Goal: Complete application form

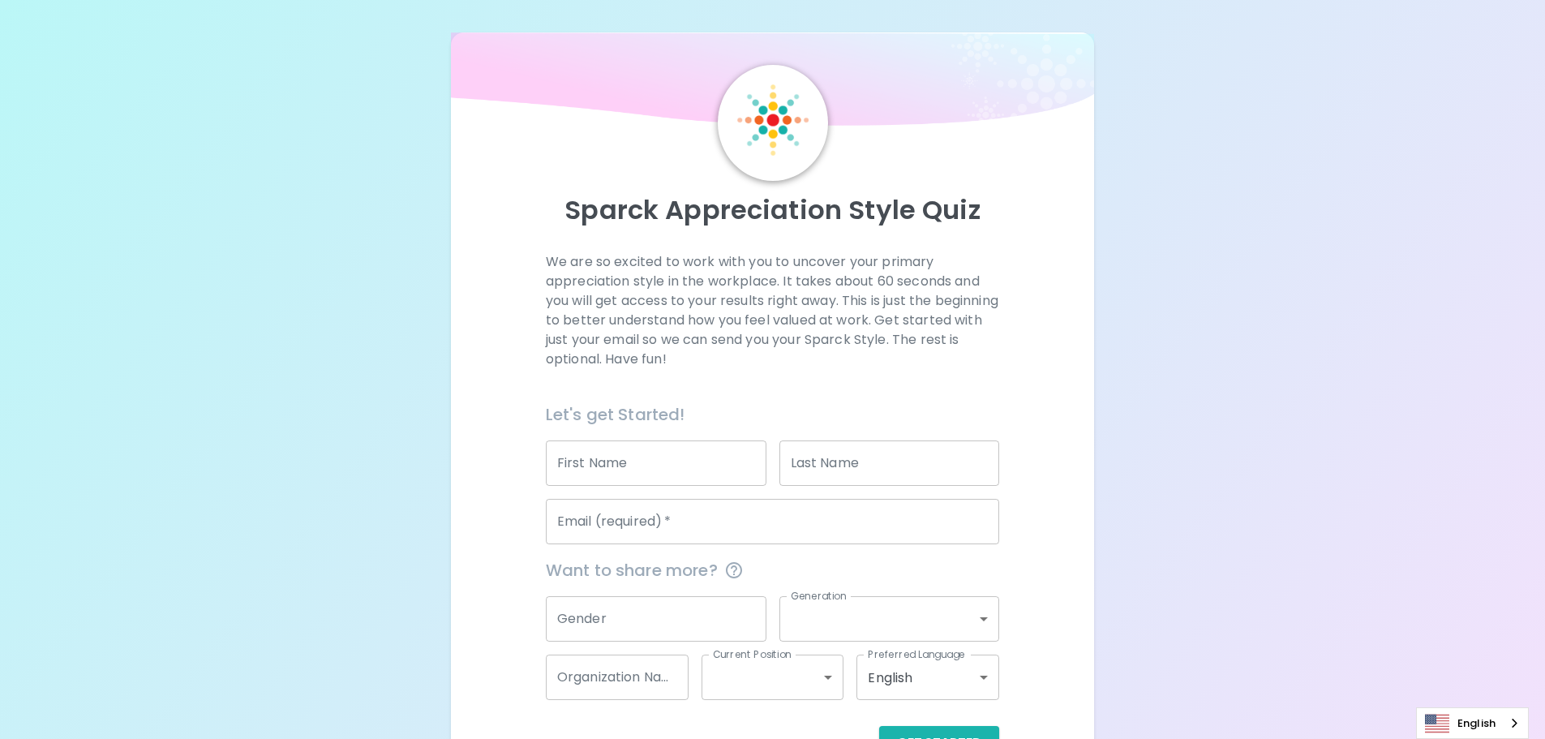
click at [620, 465] on input "First Name" at bounding box center [656, 462] width 221 height 45
type input "j"
type input "Jantira"
type input "Hengmeechai"
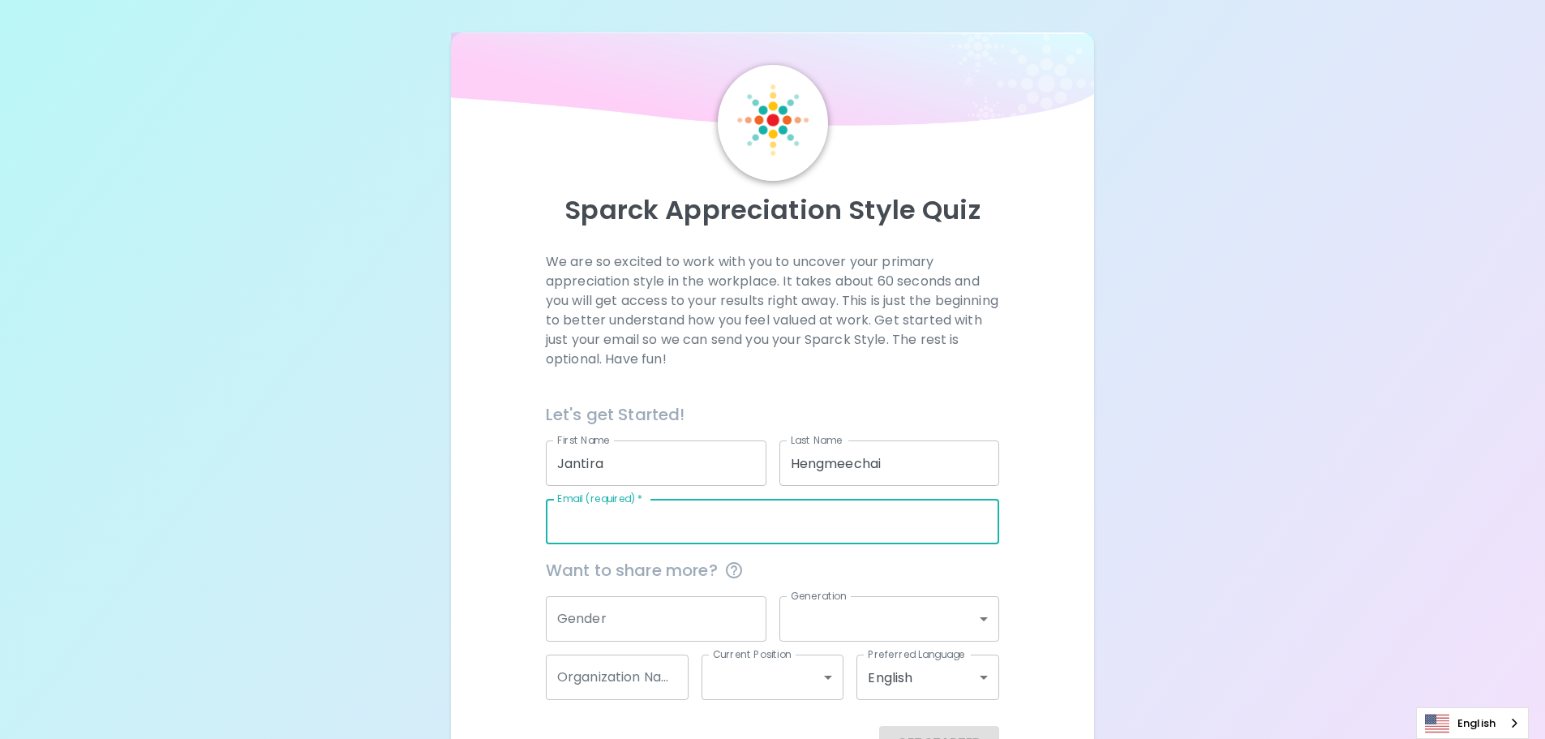
click at [606, 523] on div "Email (required)   * Email (required)   *" at bounding box center [772, 521] width 453 height 45
type input "[EMAIL_ADDRESS][DOMAIN_NAME]"
click at [615, 619] on input "Gender" at bounding box center [656, 618] width 221 height 45
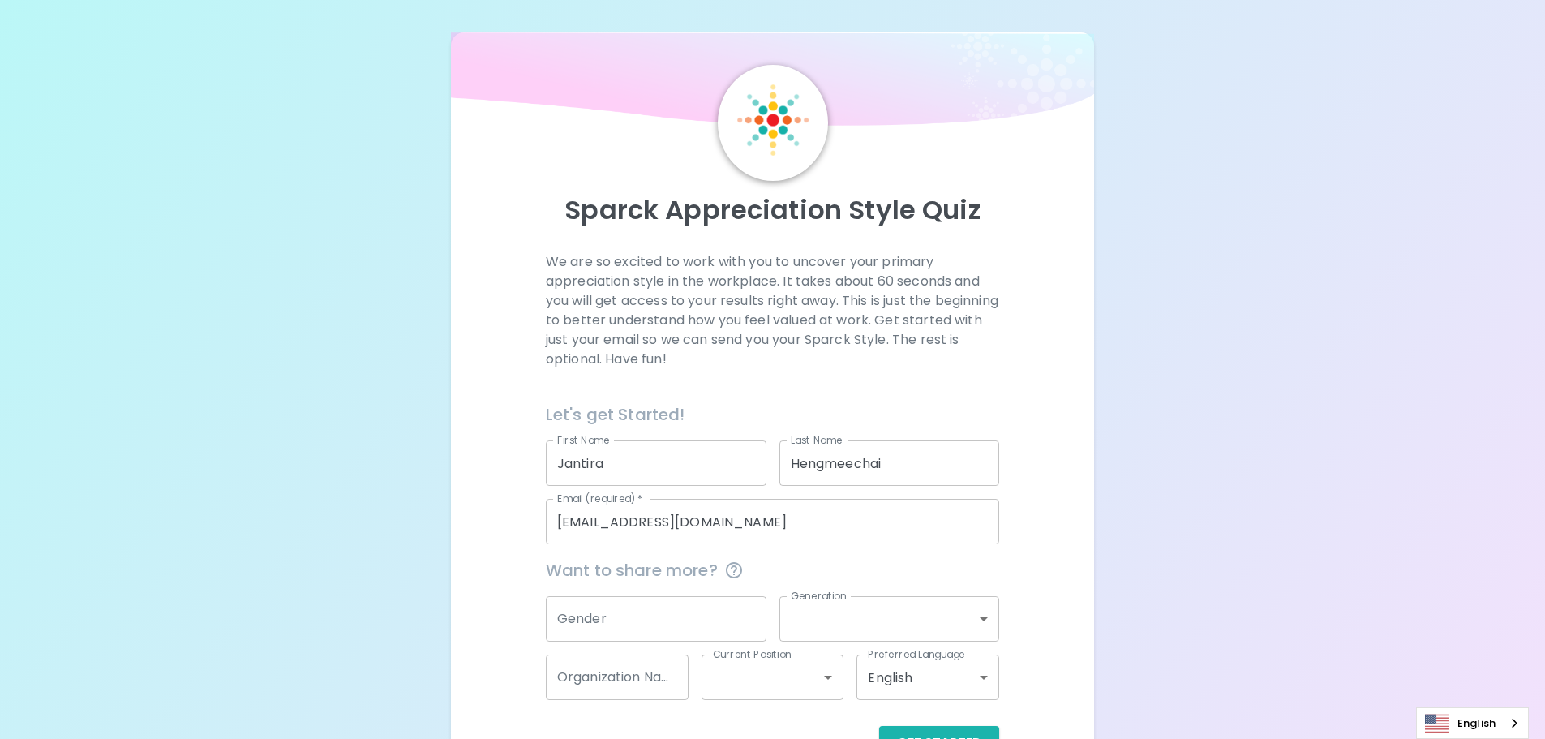
click at [326, 568] on div "Sparck Appreciation Style Quiz We are so excited to work with you to uncover yo…" at bounding box center [772, 396] width 1545 height 792
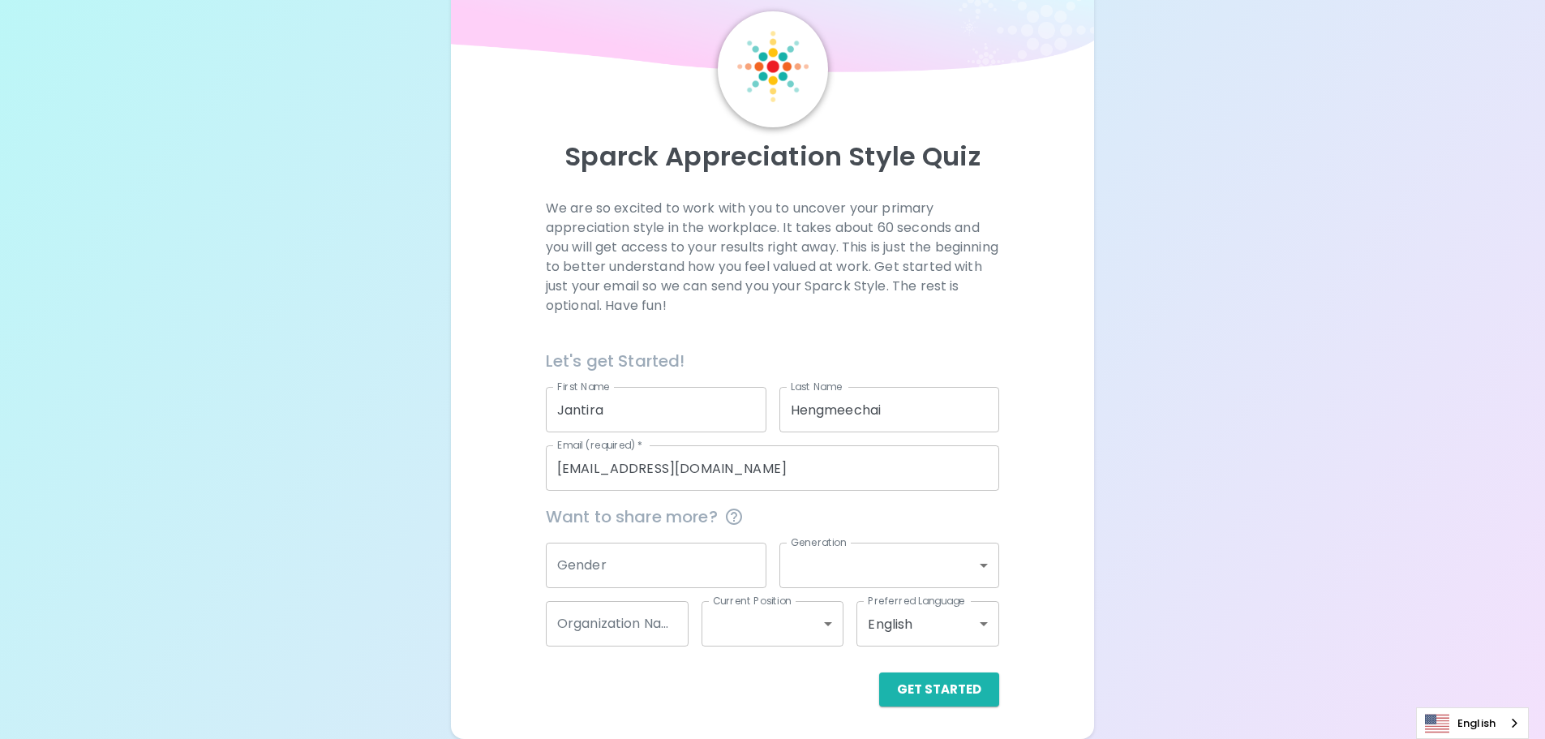
click at [379, 494] on div "Sparck Appreciation Style Quiz We are so excited to work with you to uncover yo…" at bounding box center [772, 342] width 1545 height 792
click at [955, 692] on button "Get Started" at bounding box center [939, 689] width 120 height 34
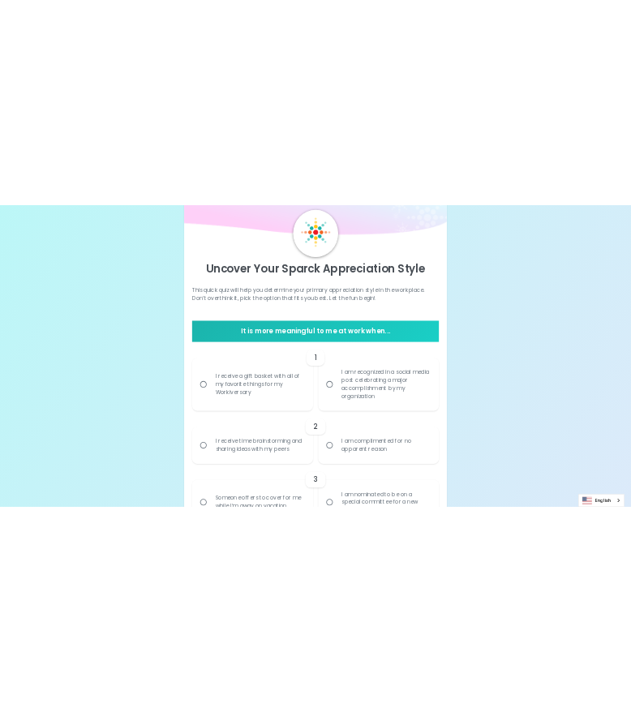
scroll to position [135, 0]
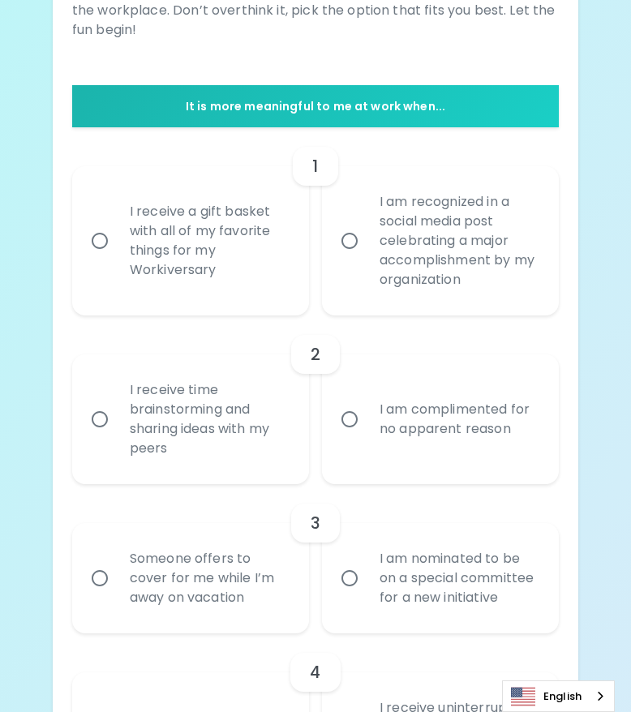
click at [416, 205] on div "I am recognized in a social media post celebrating a major accomplishment by my…" at bounding box center [457, 241] width 183 height 136
click at [366, 224] on input "I am recognized in a social media post celebrating a major accomplishment by my…" at bounding box center [349, 241] width 34 height 34
radio input "true"
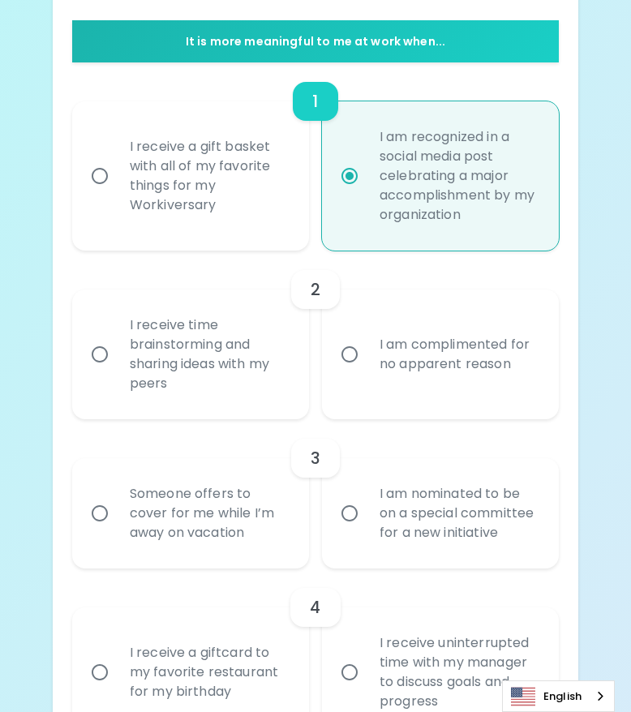
scroll to position [264, 0]
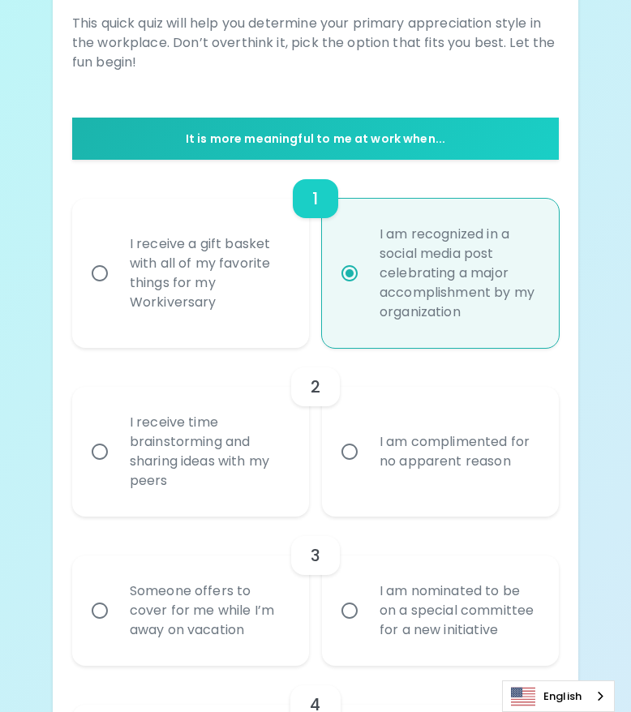
click at [172, 249] on div "I receive a gift basket with all of my favorite things for my Workiversary" at bounding box center [208, 273] width 183 height 117
click at [117, 256] on input "I receive a gift basket with all of my favorite things for my Workiversary" at bounding box center [100, 273] width 34 height 34
radio input "true"
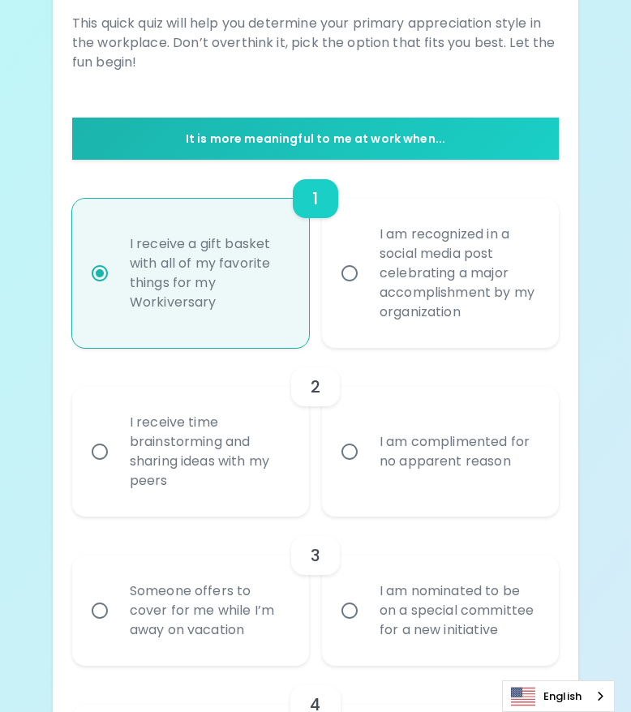
scroll to position [345, 0]
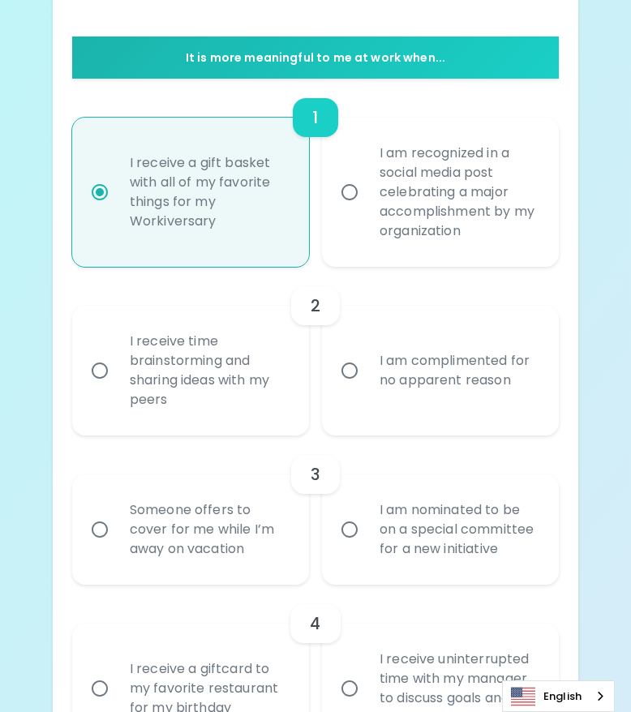
click at [100, 354] on input "I receive time brainstorming and sharing ideas with my peers" at bounding box center [100, 371] width 34 height 34
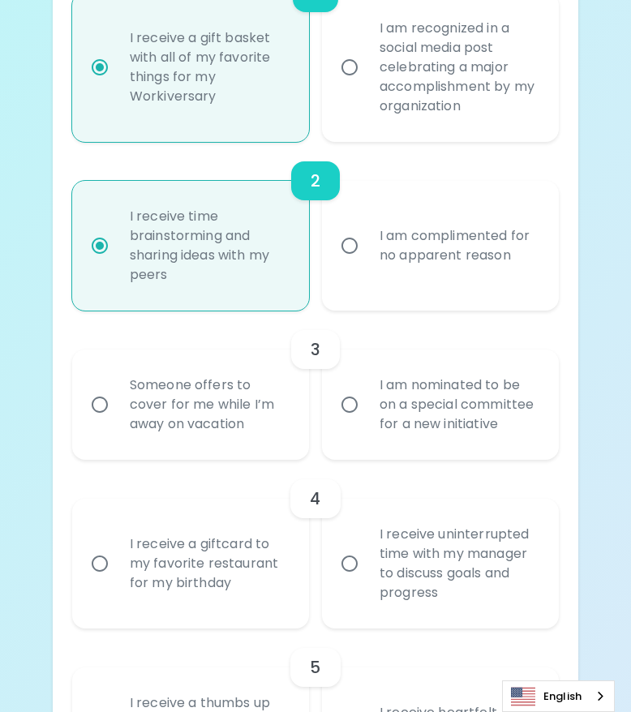
scroll to position [475, 0]
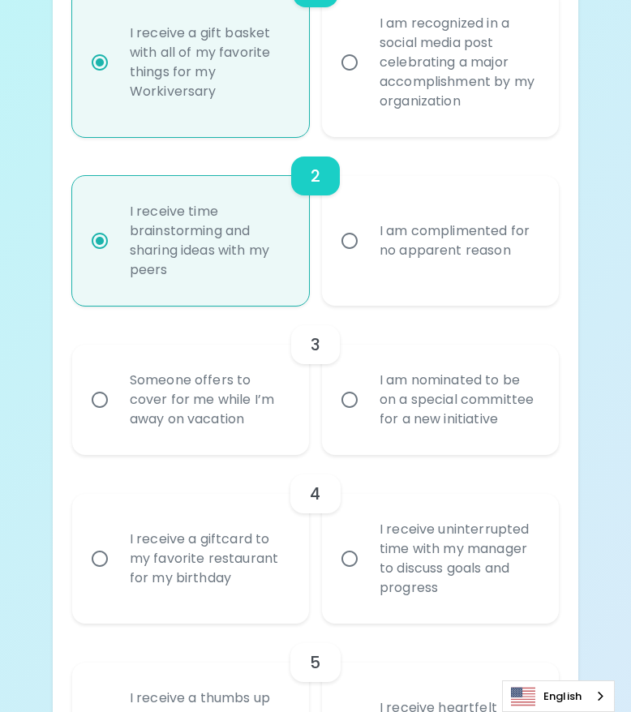
click at [427, 388] on div "I am nominated to be on a special committee for a new initiative" at bounding box center [457, 399] width 183 height 97
click at [366, 388] on input "I am nominated to be on a special committee for a new initiative" at bounding box center [349, 400] width 34 height 34
radio input "true"
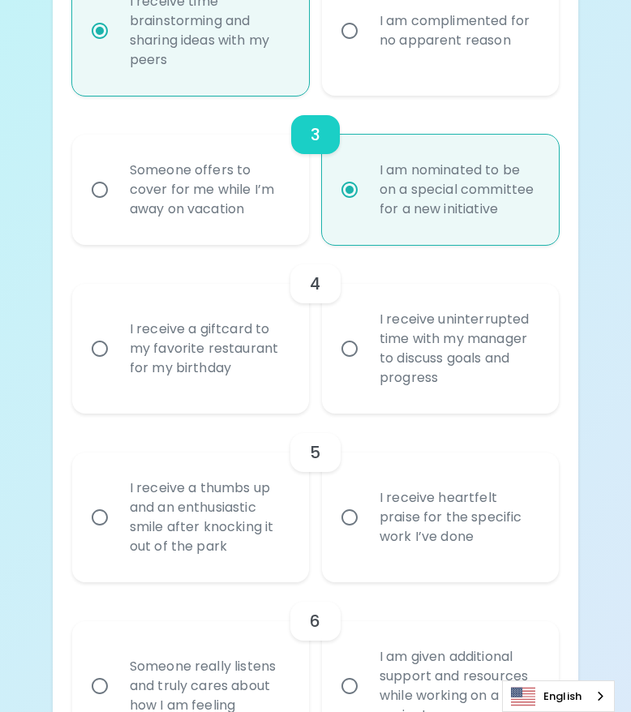
scroll to position [686, 0]
radio input "true"
click at [217, 324] on div "I receive a giftcard to my favorite restaurant for my birthday" at bounding box center [208, 347] width 183 height 97
click at [117, 331] on input "I receive a giftcard to my favorite restaurant for my birthday" at bounding box center [100, 348] width 34 height 34
radio input "false"
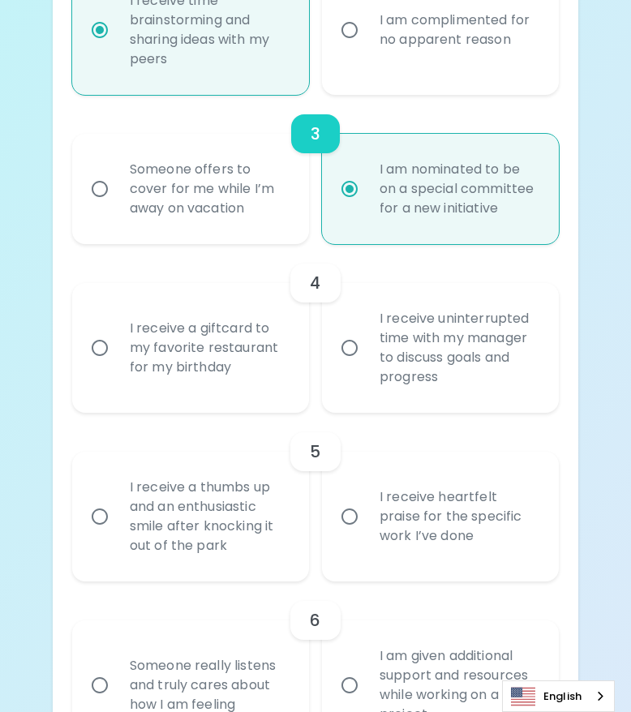
radio input "false"
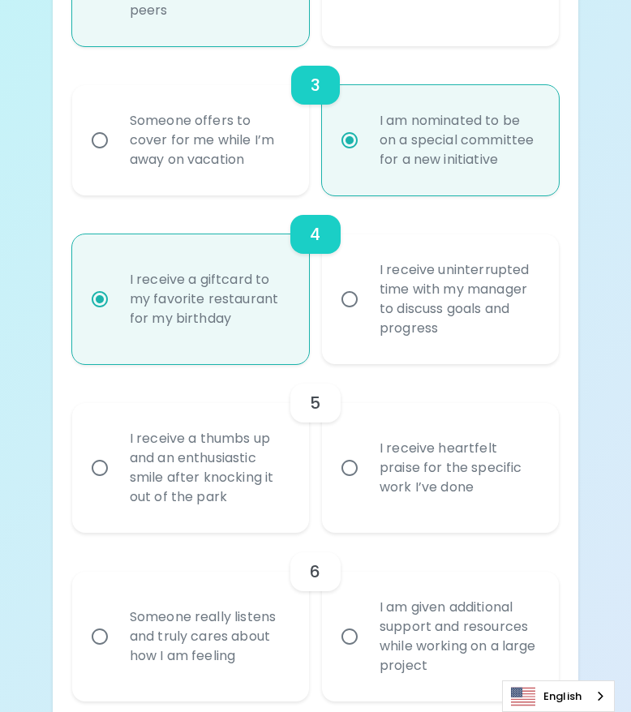
scroll to position [816, 0]
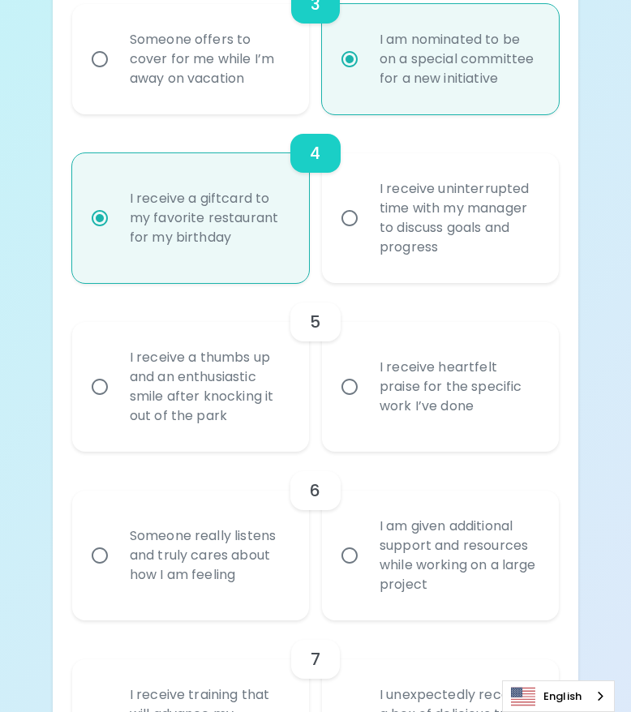
radio input "true"
click at [426, 371] on div "I receive heartfelt praise for the specific work I’ve done" at bounding box center [457, 386] width 183 height 97
click at [366, 371] on input "I receive heartfelt praise for the specific work I’ve done" at bounding box center [349, 387] width 34 height 34
radio input "false"
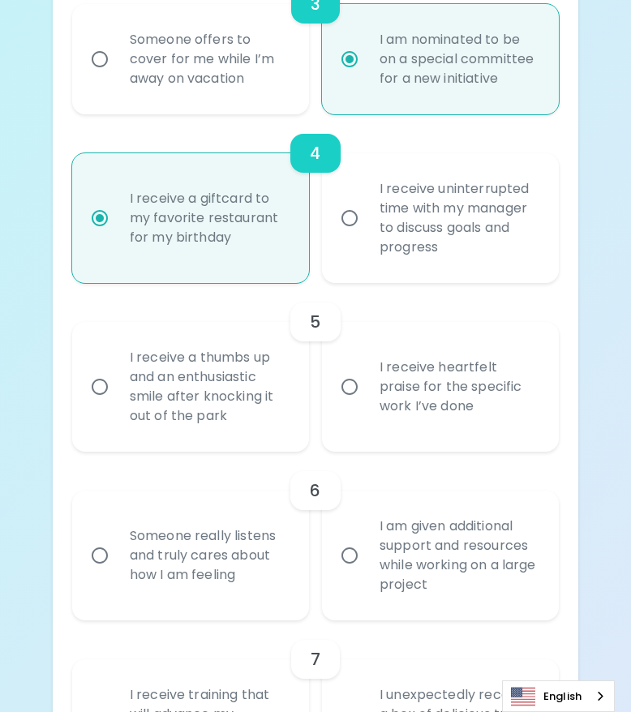
radio input "false"
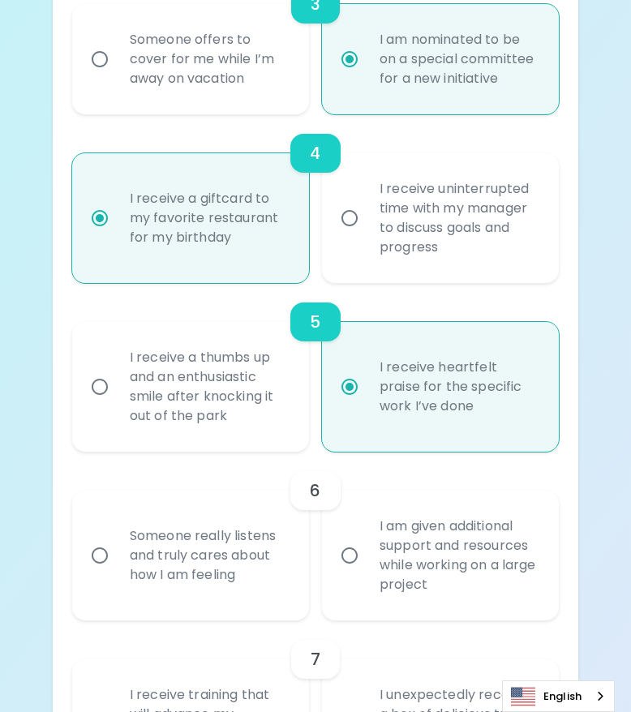
scroll to position [945, 0]
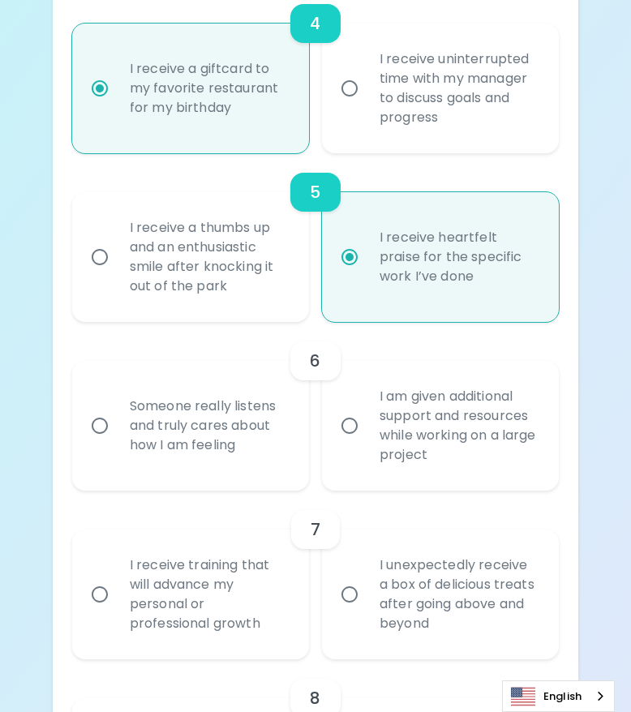
click at [436, 405] on div "I am given additional support and resources while working on a large project" at bounding box center [457, 425] width 183 height 117
click at [366, 409] on input "I am given additional support and resources while working on a large project" at bounding box center [349, 426] width 34 height 34
radio input "false"
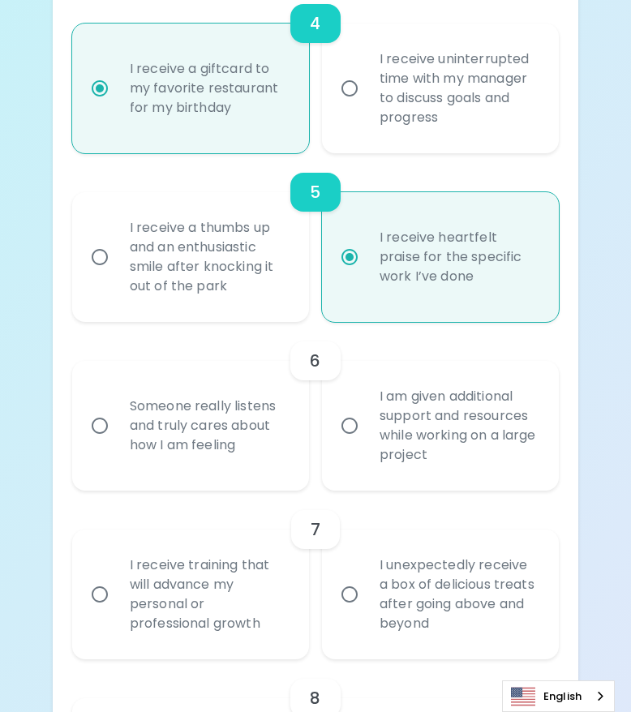
radio input "true"
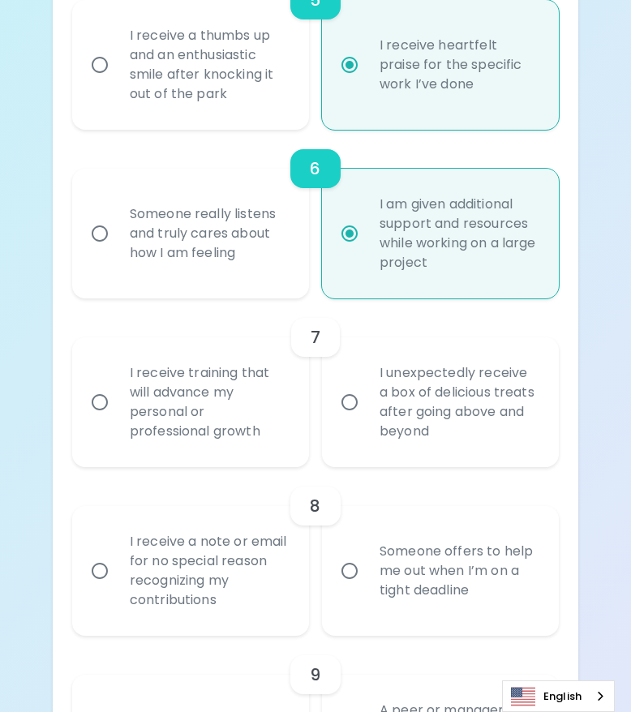
scroll to position [1156, 0]
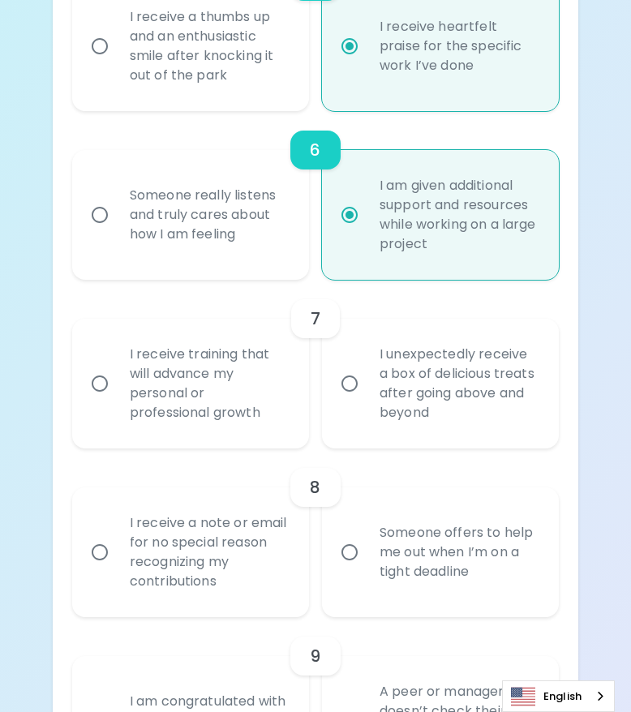
radio input "true"
click at [436, 344] on div "I unexpectedly receive a box of delicious treats after going above and beyond" at bounding box center [457, 383] width 183 height 117
click at [366, 366] on input "I unexpectedly receive a box of delicious treats after going above and beyond" at bounding box center [349, 383] width 34 height 34
radio input "false"
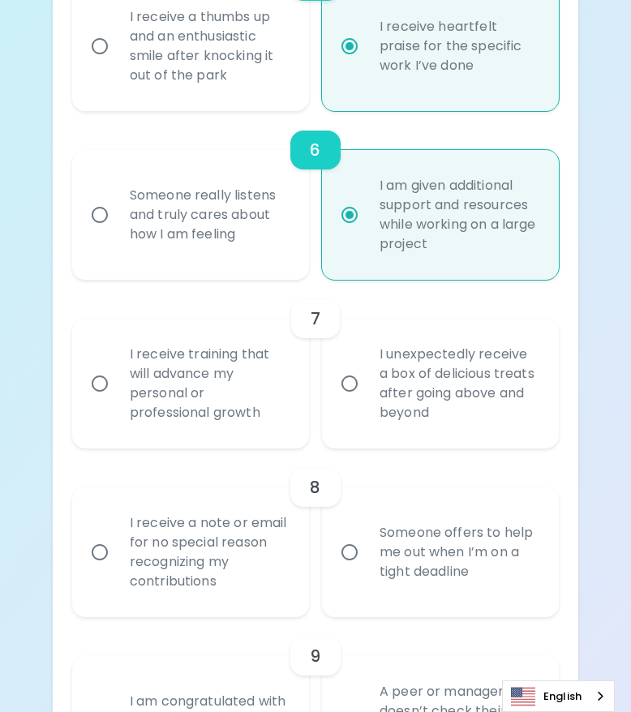
radio input "false"
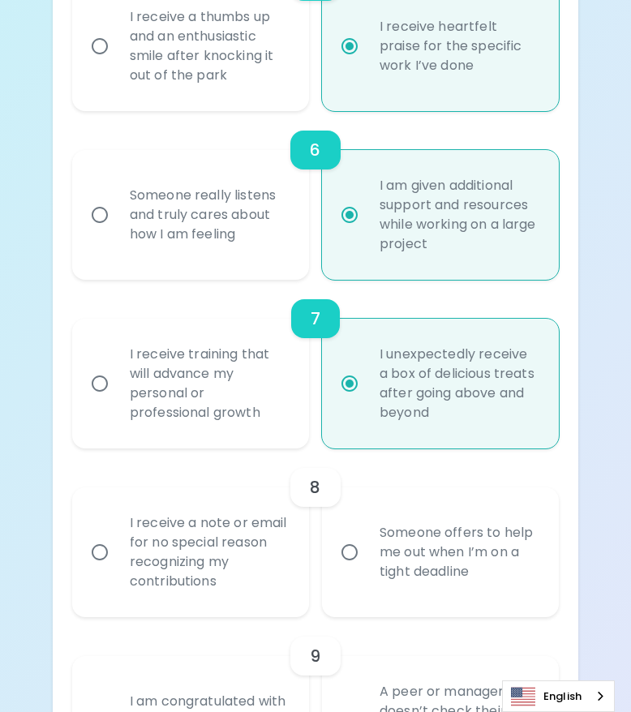
scroll to position [1286, 0]
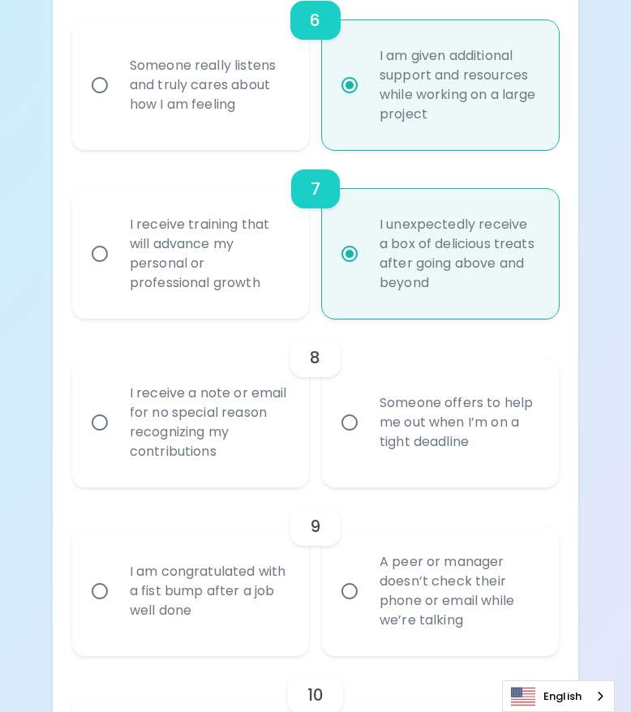
radio input "true"
click at [205, 388] on div "I receive a note or email for no special reason recognizing my contributions" at bounding box center [208, 422] width 183 height 117
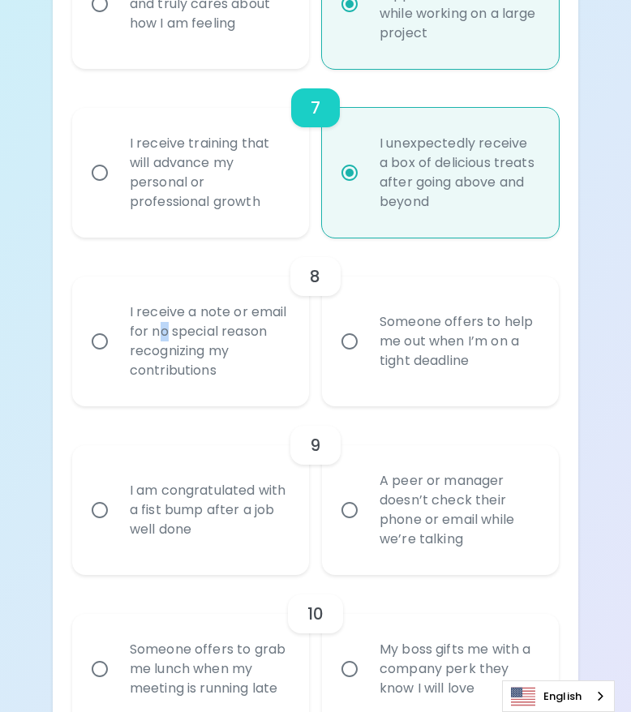
click at [92, 324] on input "I receive a note or email for no special reason recognizing my contributions" at bounding box center [100, 341] width 34 height 34
radio input "false"
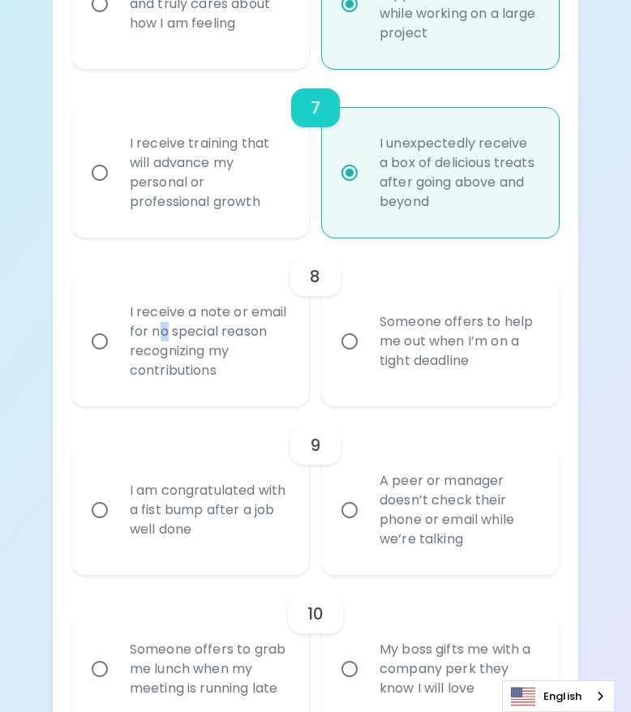
radio input "false"
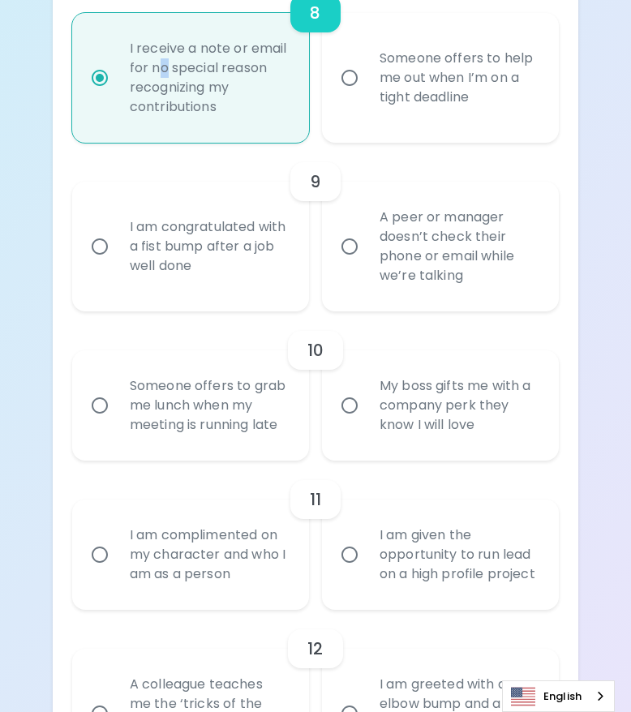
scroll to position [1659, 0]
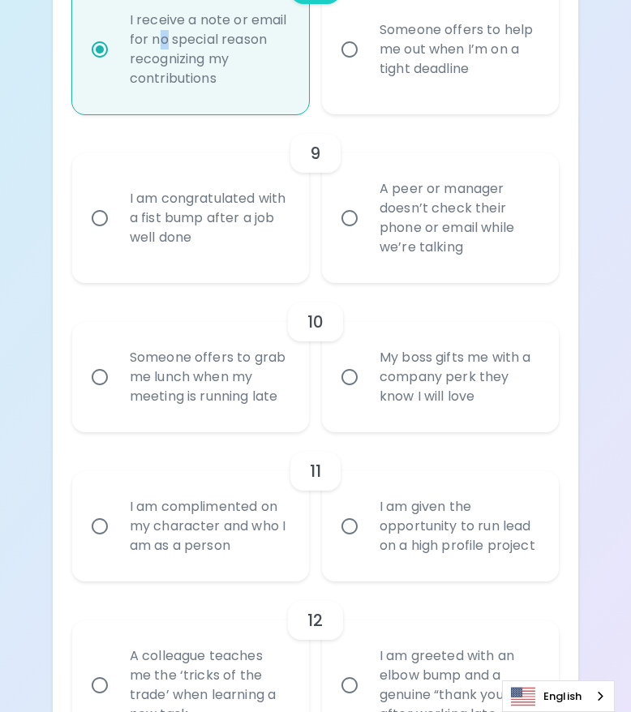
radio input "true"
click at [148, 188] on div "I am congratulated with a fist bump after a job well done" at bounding box center [208, 217] width 183 height 97
click at [117, 201] on input "I am congratulated with a fist bump after a job well done" at bounding box center [100, 218] width 34 height 34
radio input "false"
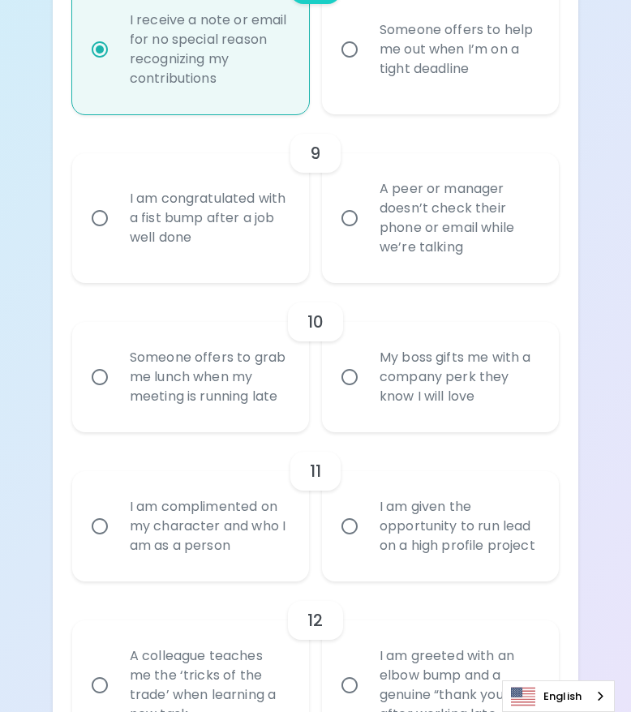
radio input "false"
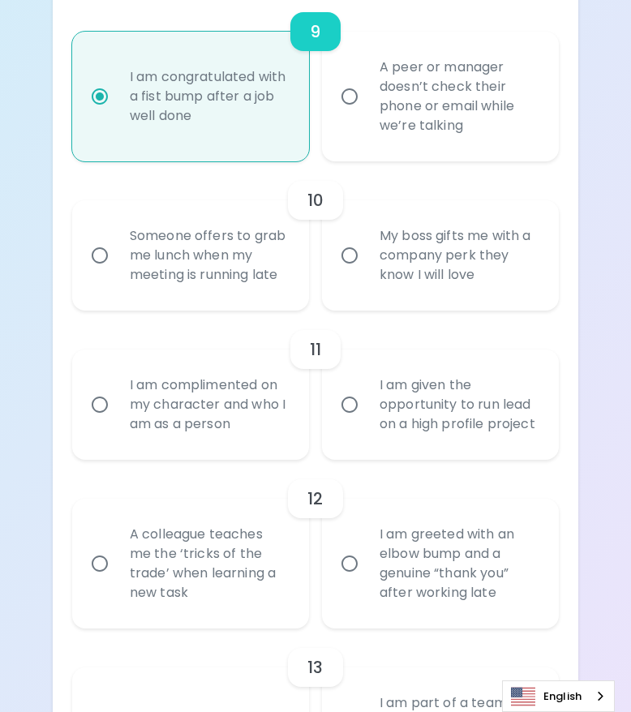
scroll to position [1789, 0]
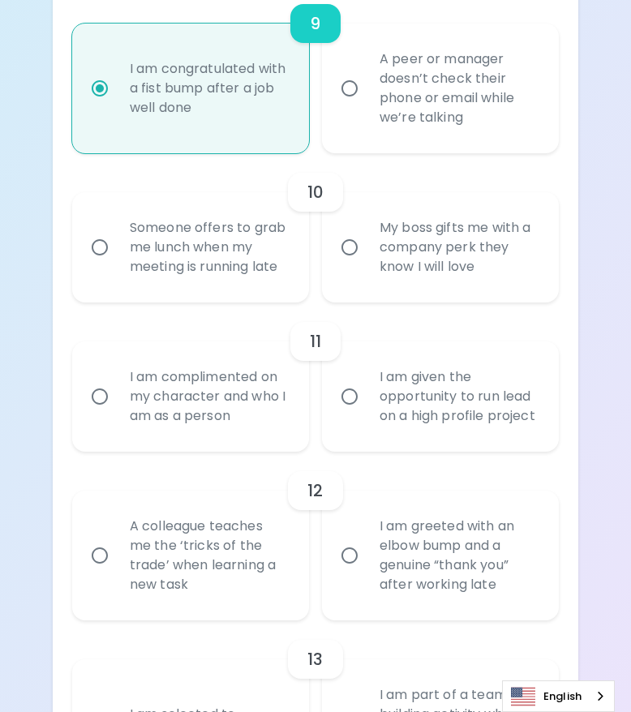
radio input "true"
click at [206, 237] on div "Someone offers to grab me lunch when my meeting is running late" at bounding box center [208, 247] width 183 height 97
click at [117, 237] on input "Someone offers to grab me lunch when my meeting is running late" at bounding box center [100, 247] width 34 height 34
radio input "false"
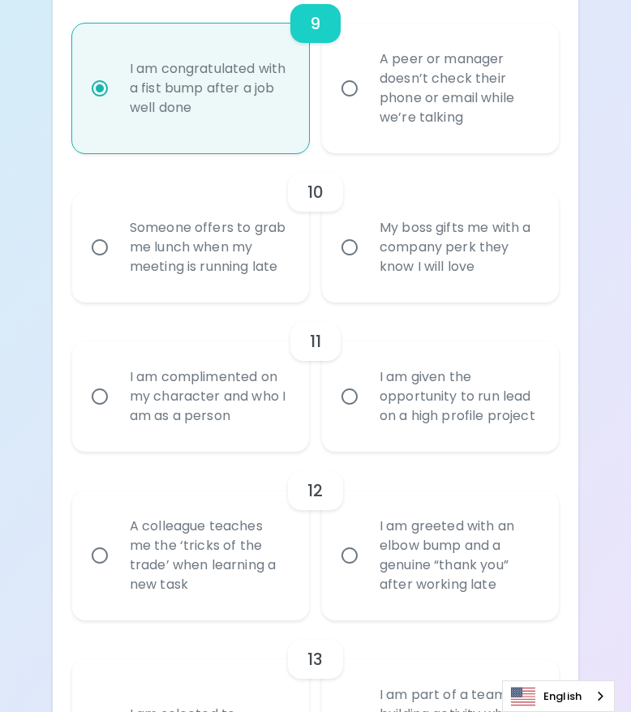
radio input "false"
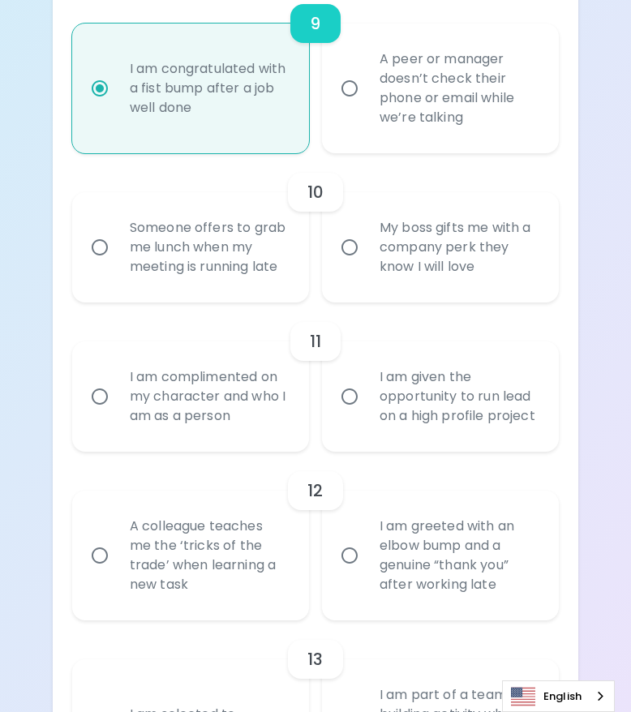
radio input "false"
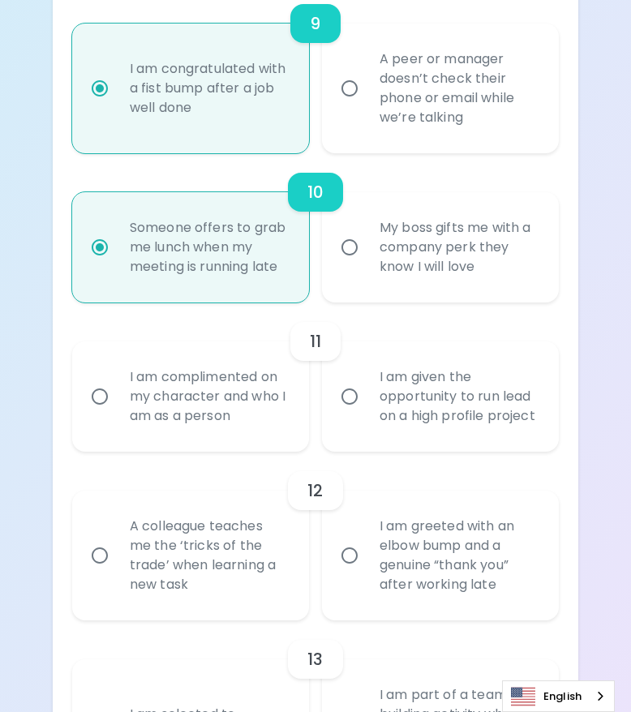
scroll to position [1918, 0]
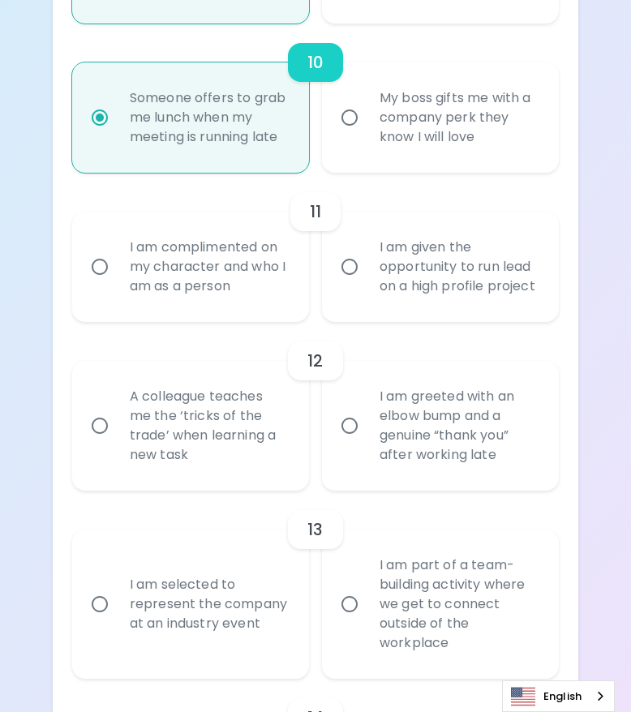
radio input "true"
click at [196, 246] on div "I am complimented on my character and who I am as a person" at bounding box center [208, 266] width 183 height 97
click at [117, 250] on input "I am complimented on my character and who I am as a person" at bounding box center [100, 267] width 34 height 34
radio input "false"
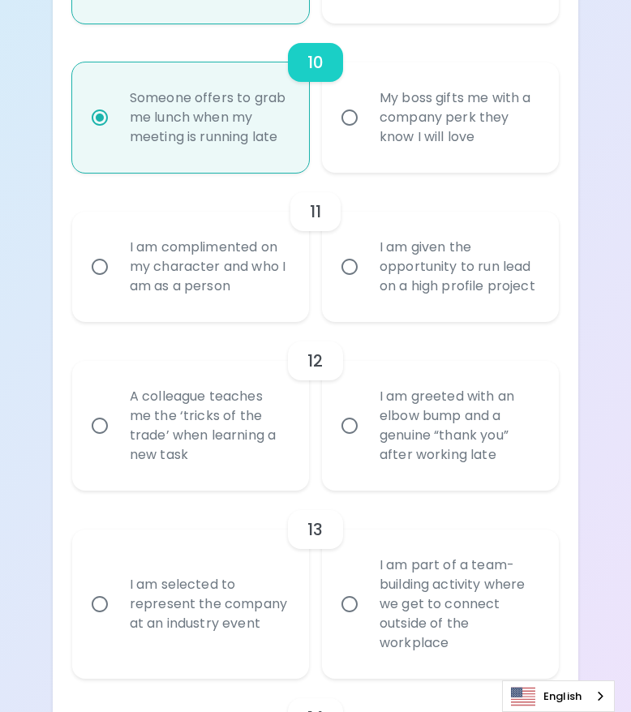
radio input "false"
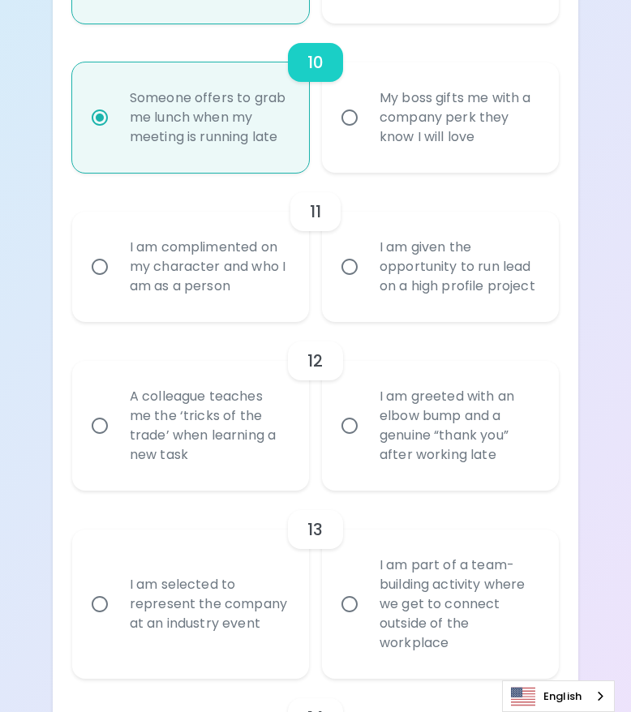
radio input "false"
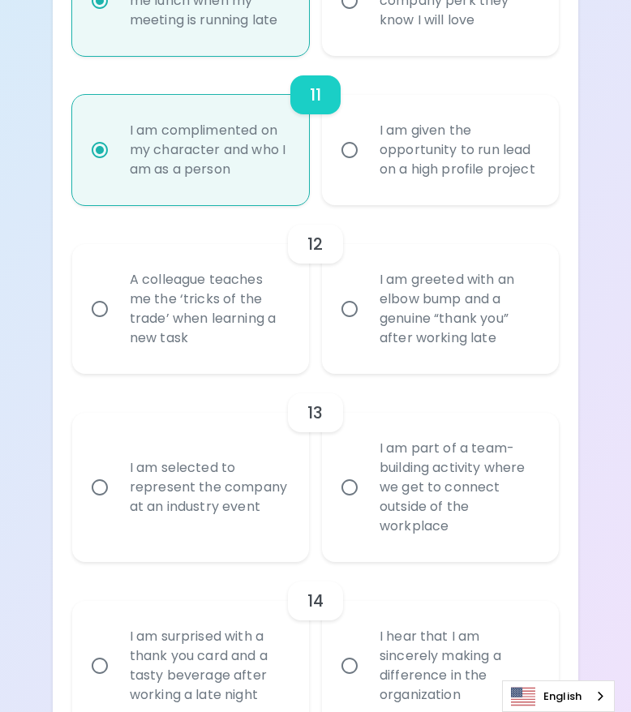
scroll to position [2048, 0]
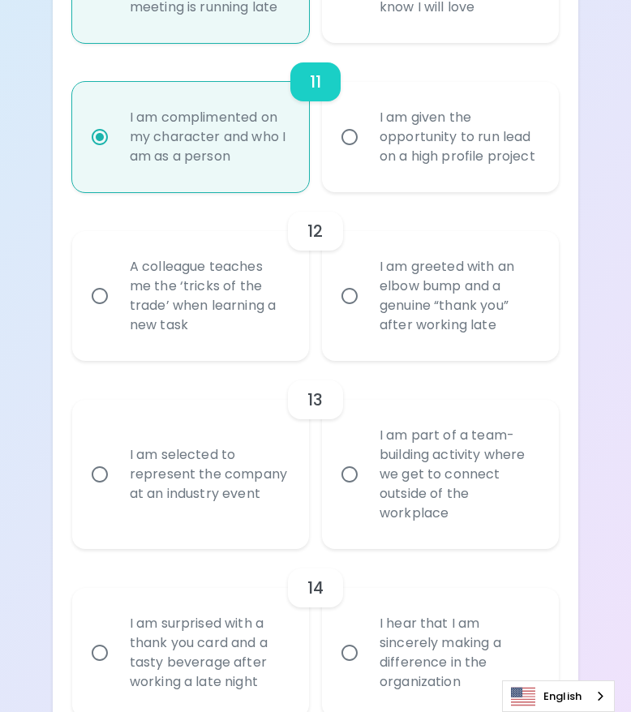
radio input "true"
click at [459, 259] on div "I am greeted with an elbow bump and a genuine “thank you” after working late" at bounding box center [457, 296] width 183 height 117
click at [366, 279] on input "I am greeted with an elbow bump and a genuine “thank you” after working late" at bounding box center [349, 296] width 34 height 34
radio input "false"
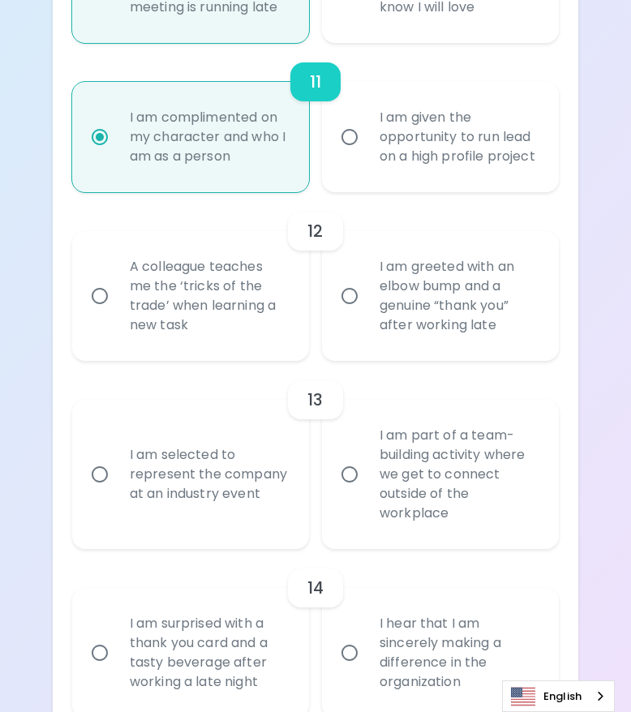
radio input "false"
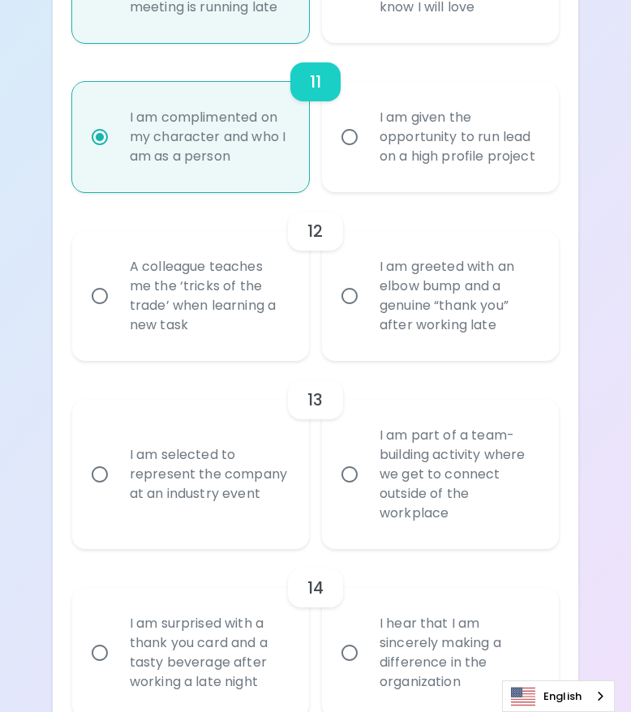
radio input "false"
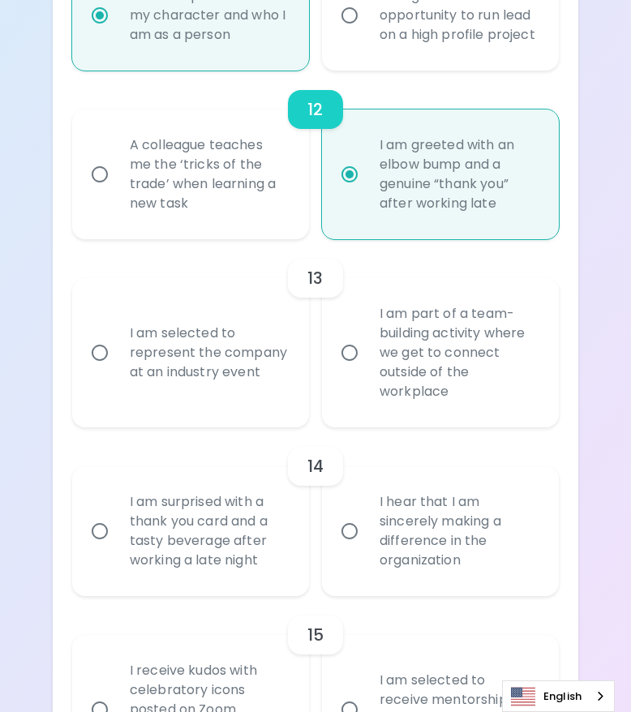
scroll to position [2178, 0]
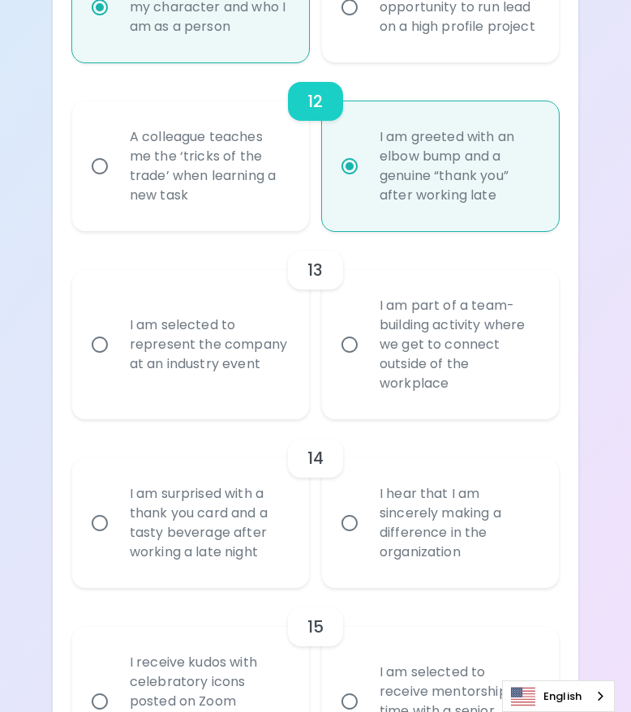
radio input "true"
click at [416, 313] on div "I am part of a team-building activity where we get to connect outside of the wo…" at bounding box center [457, 344] width 183 height 136
click at [366, 328] on input "I am part of a team-building activity where we get to connect outside of the wo…" at bounding box center [349, 345] width 34 height 34
radio input "false"
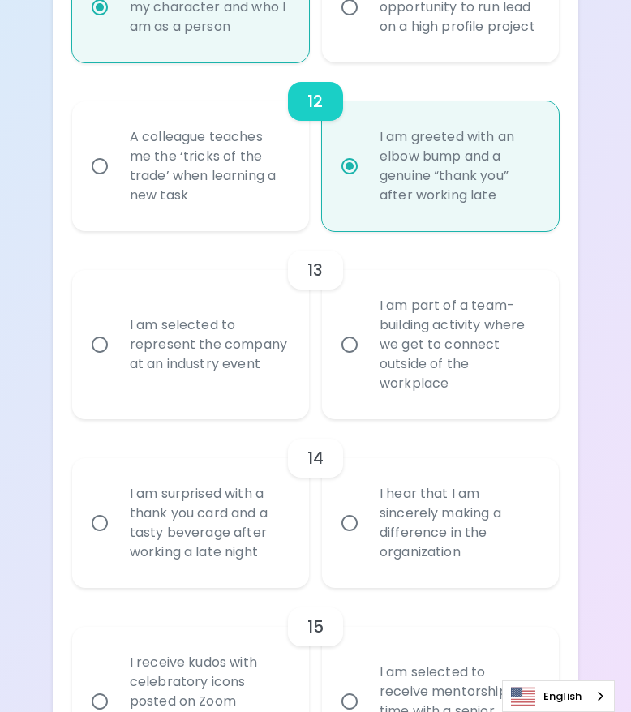
radio input "false"
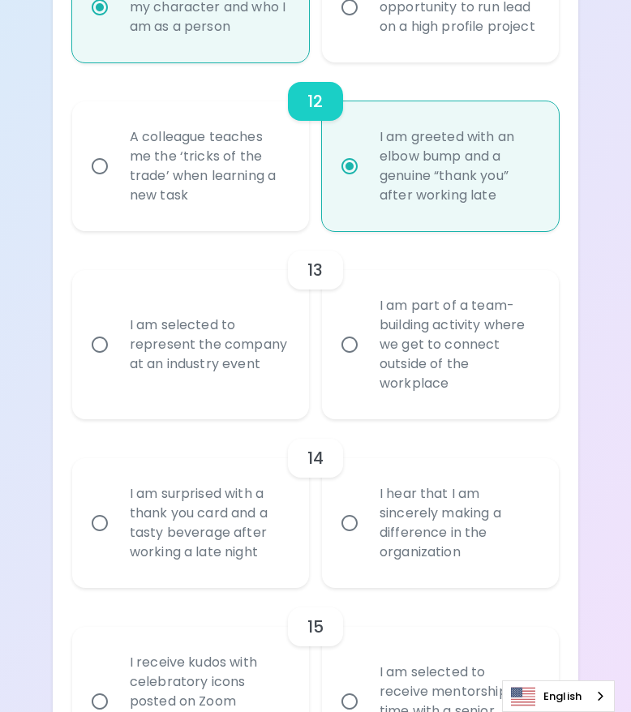
radio input "false"
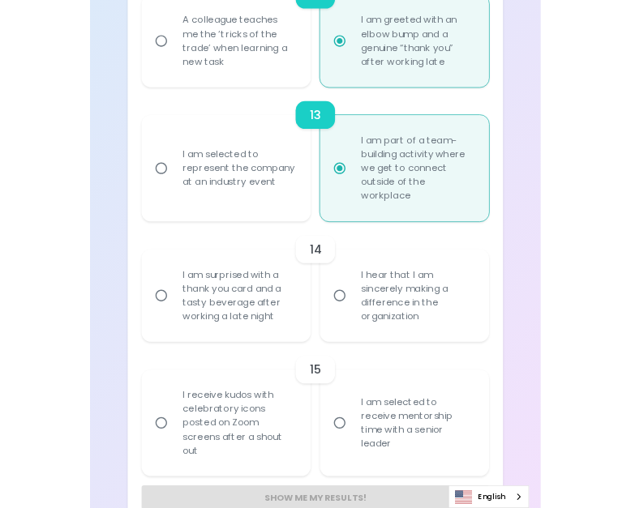
scroll to position [2292, 0]
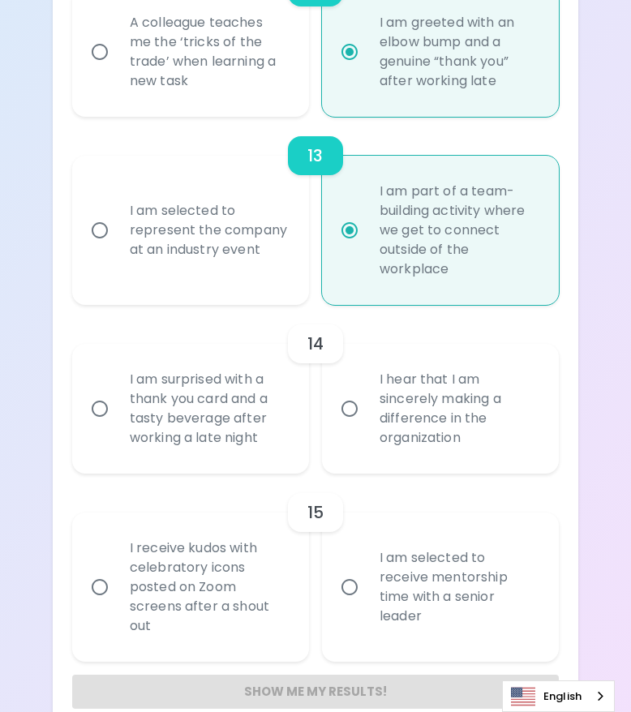
radio input "true"
click at [148, 387] on div "I am surprised with a thank you card and a tasty beverage after working a late …" at bounding box center [208, 408] width 183 height 117
click at [117, 392] on input "I am surprised with a thank you card and a tasty beverage after working a late …" at bounding box center [100, 409] width 34 height 34
radio input "false"
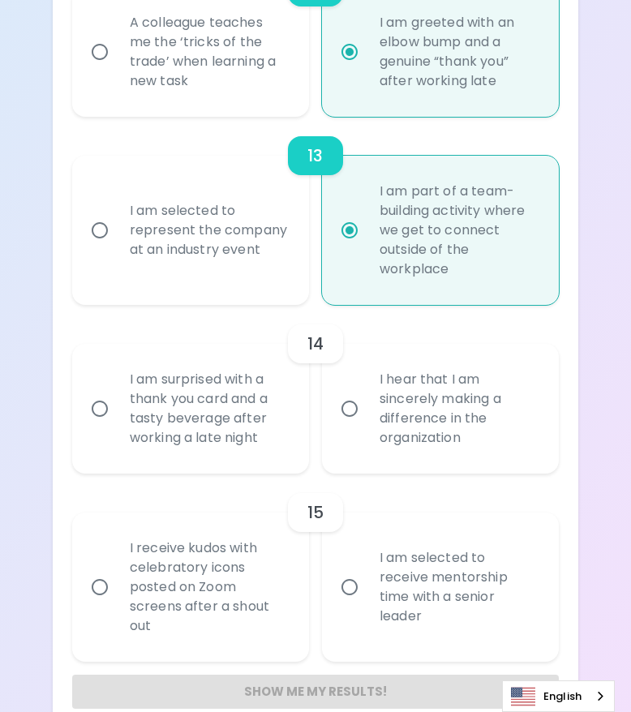
radio input "false"
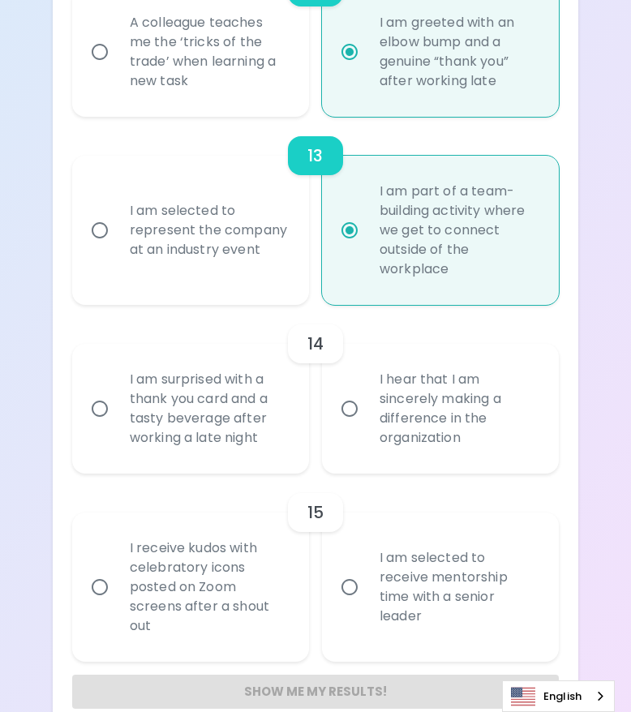
radio input "false"
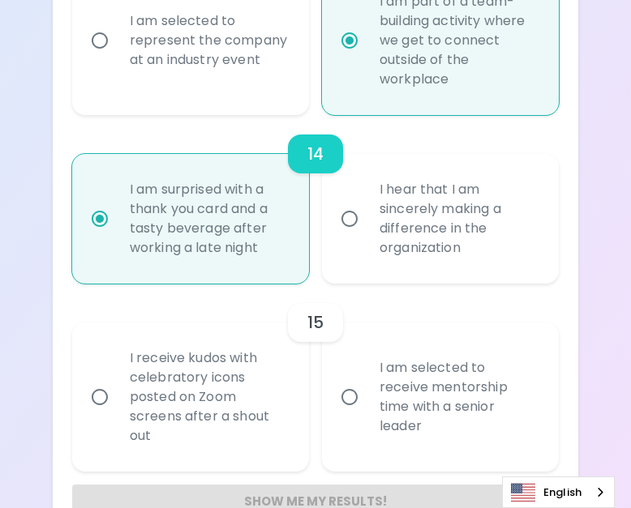
scroll to position [2496, 0]
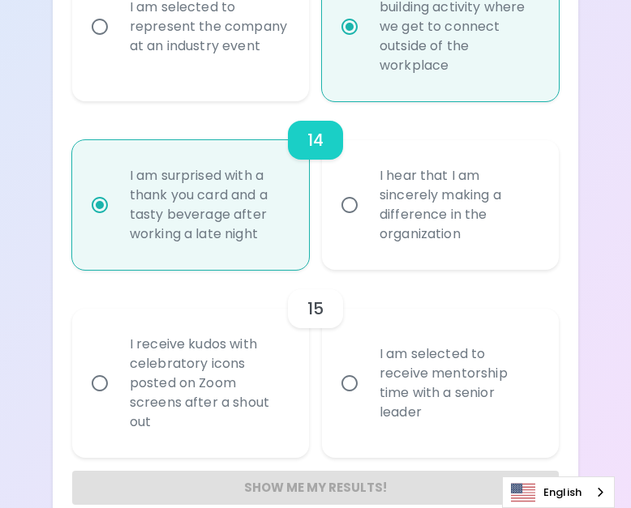
radio input "true"
click at [175, 342] on div "I receive kudos with celebratory icons posted on Zoom screens after a shout out" at bounding box center [208, 383] width 183 height 136
click at [117, 366] on input "I receive kudos with celebratory icons posted on Zoom screens after a shout out" at bounding box center [100, 383] width 34 height 34
radio input "false"
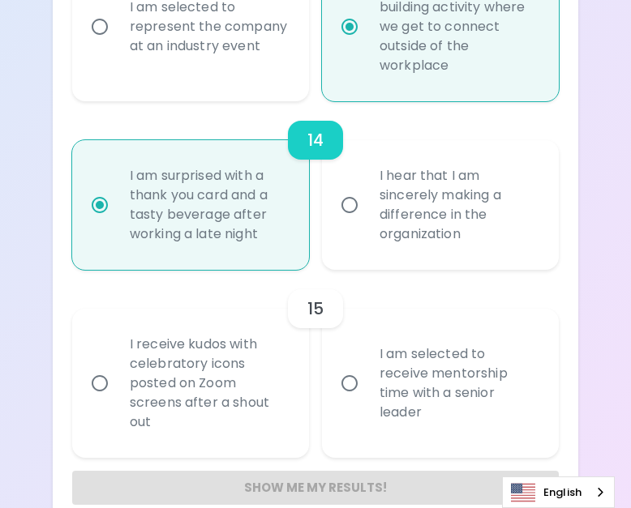
radio input "false"
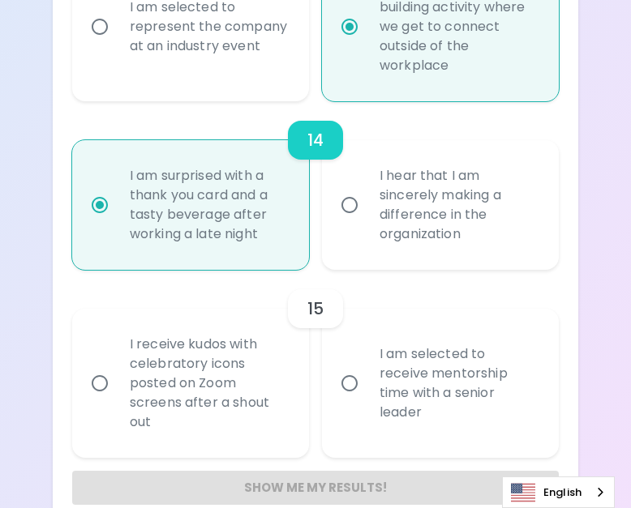
radio input "false"
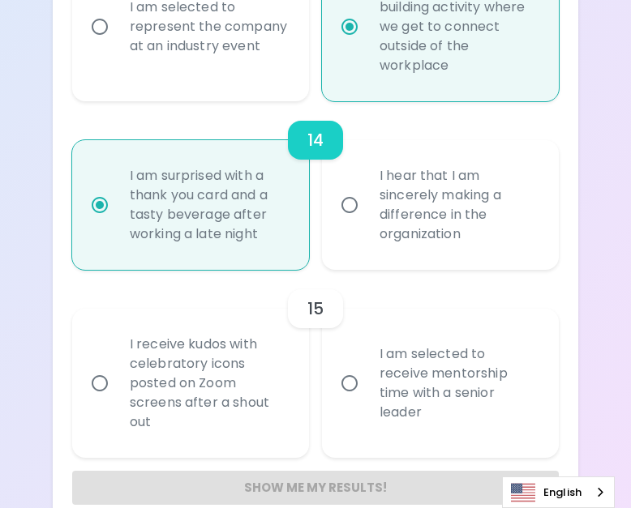
radio input "false"
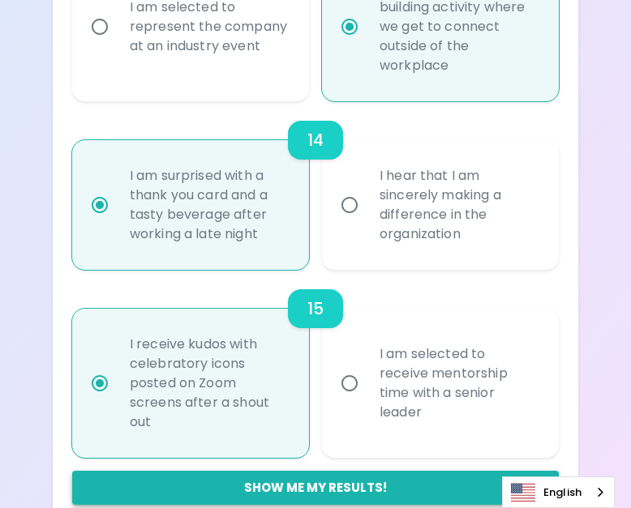
radio input "true"
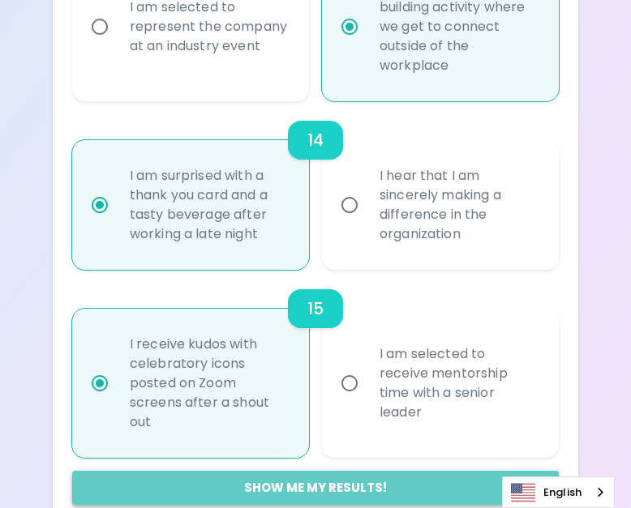
click at [310, 471] on button "Show me my results!" at bounding box center [315, 488] width 486 height 34
radio input "false"
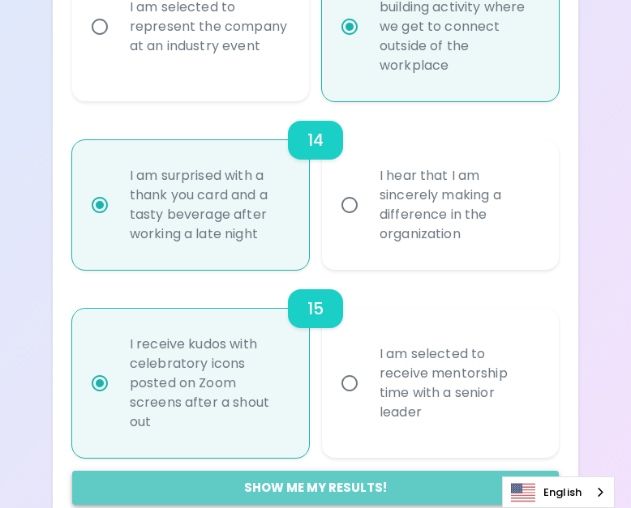
radio input "false"
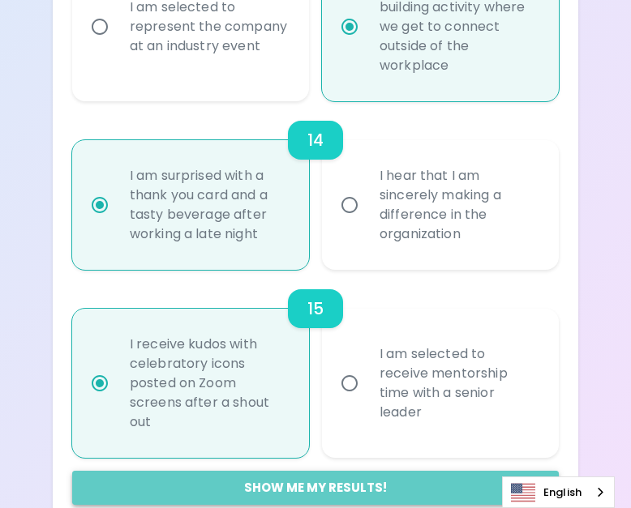
radio input "false"
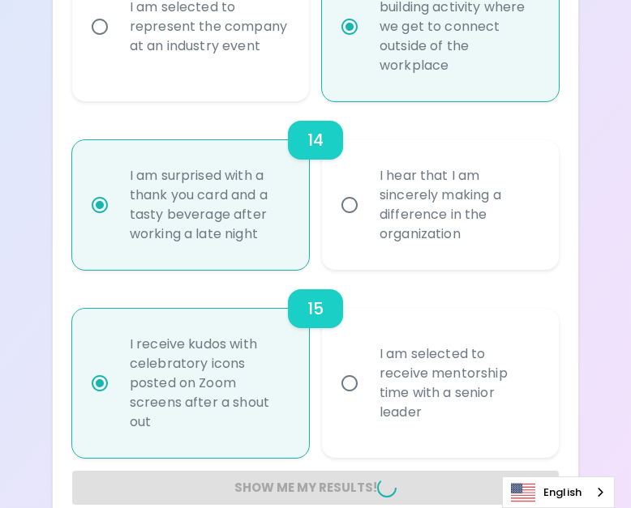
radio input "false"
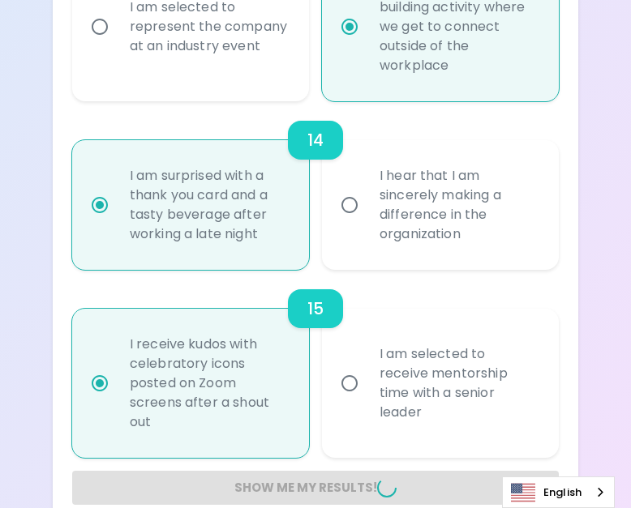
radio input "false"
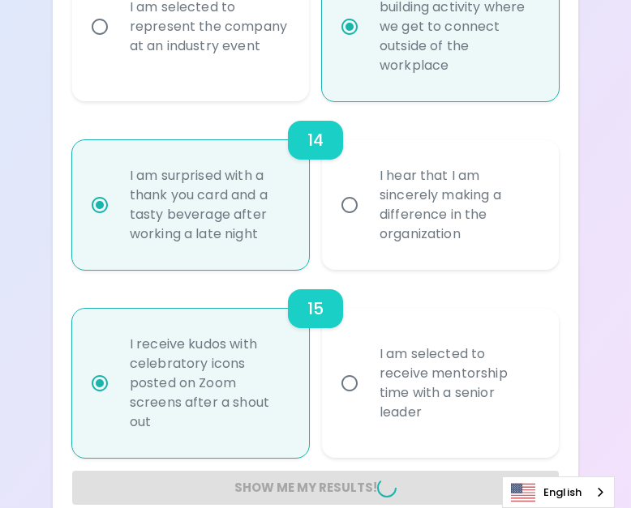
radio input "false"
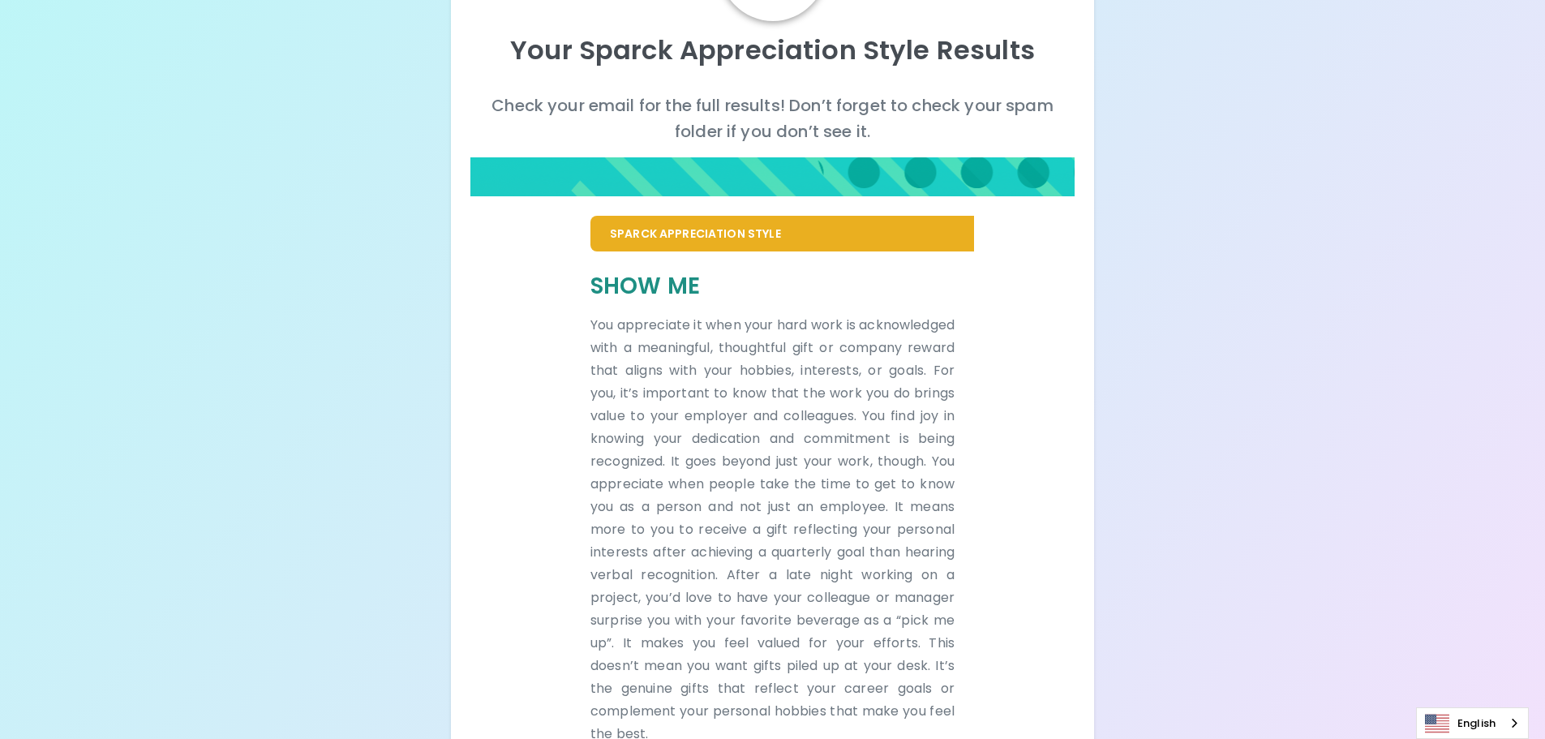
scroll to position [238, 0]
